Goal: Navigation & Orientation: Go to known website

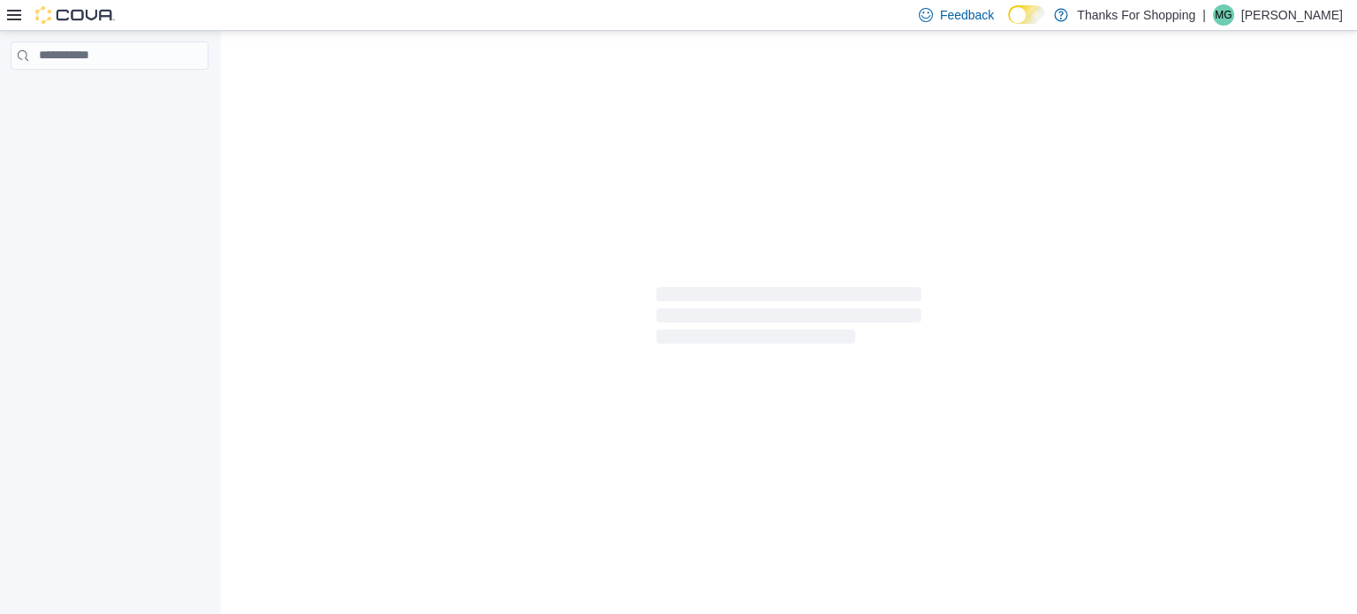
click at [1325, 21] on p "Mac Gillis" at bounding box center [1292, 14] width 102 height 21
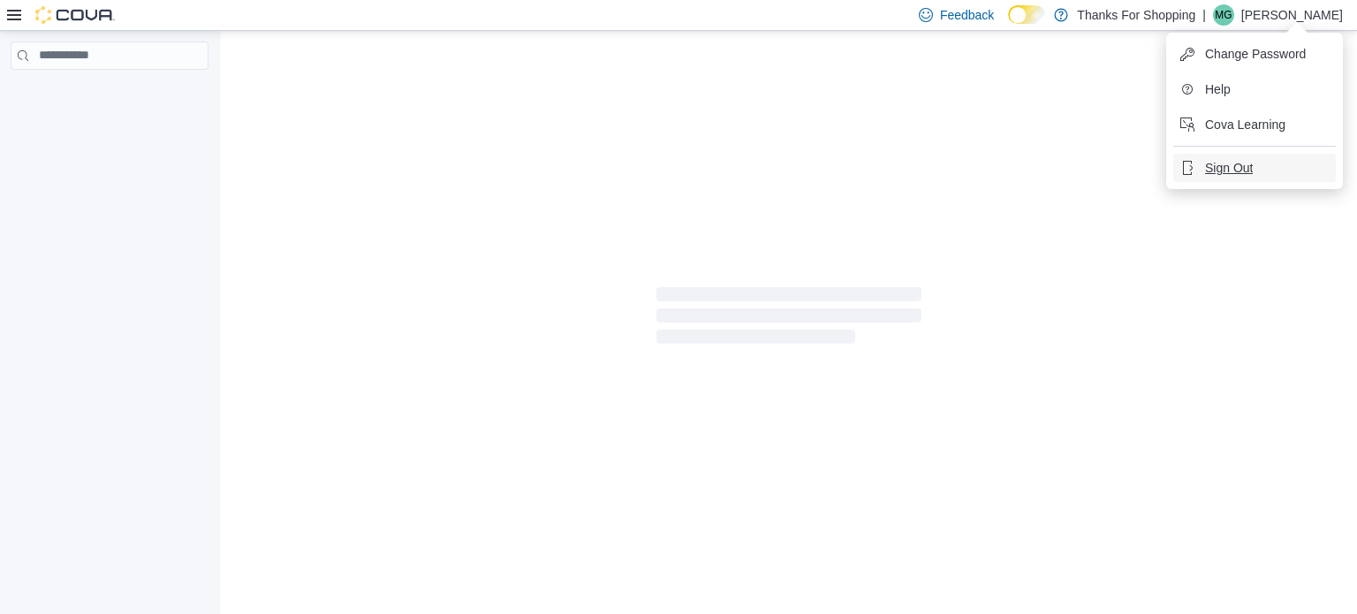
click at [1247, 171] on span "Sign Out" at bounding box center [1229, 168] width 48 height 18
